Goal: Complete application form

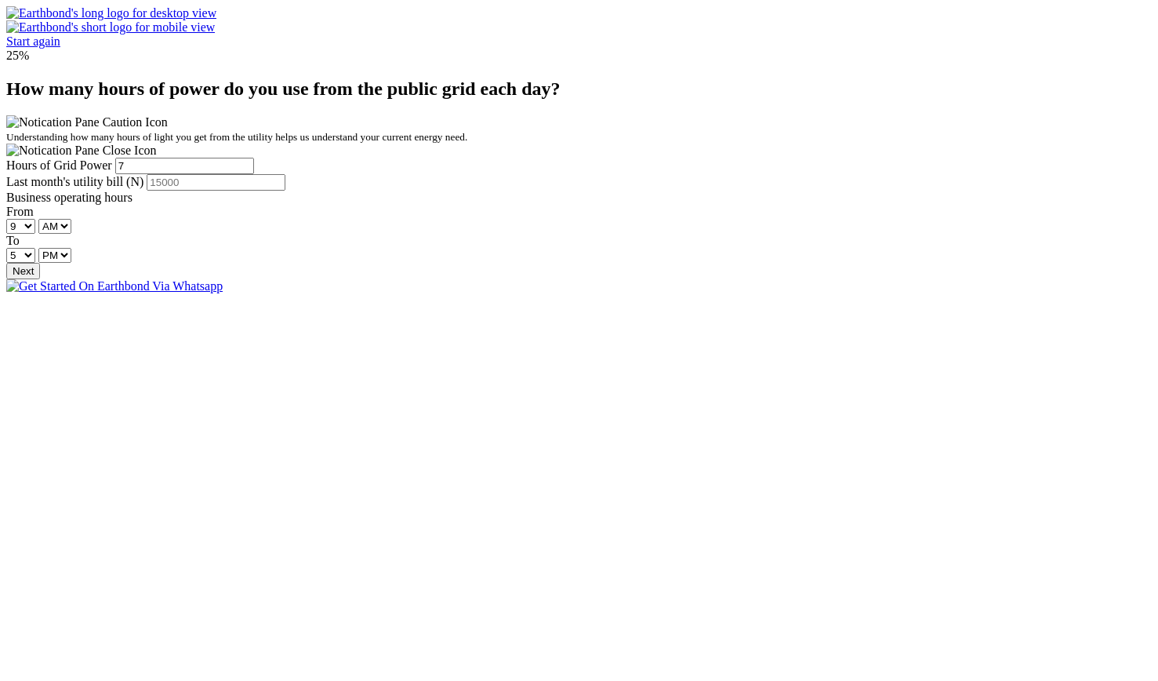
type input "7"
type input "67000"
click at [40, 279] on button "Next" at bounding box center [23, 271] width 34 height 16
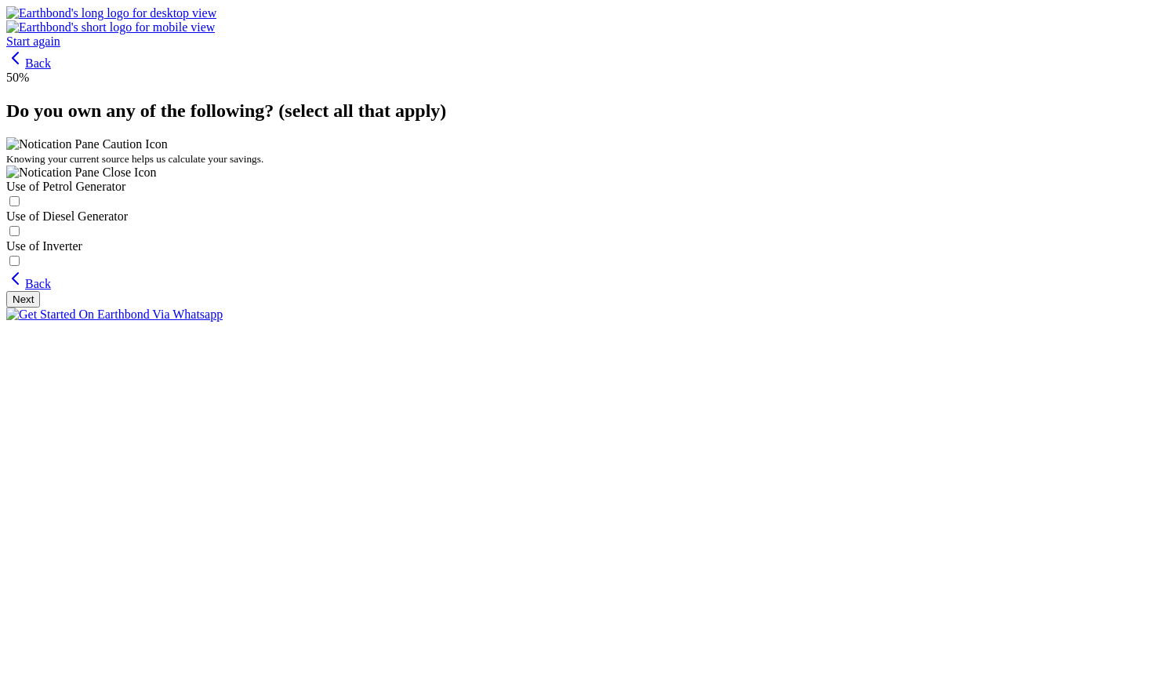
click at [40, 307] on button "Next" at bounding box center [23, 299] width 34 height 16
